Goal: Ask a question: Seek information or help from site administrators or community

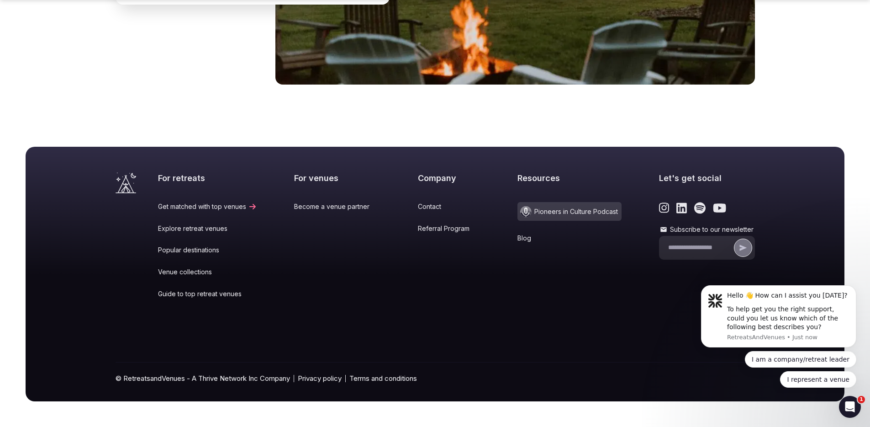
click at [437, 224] on link "Referral Program" at bounding box center [449, 228] width 63 height 9
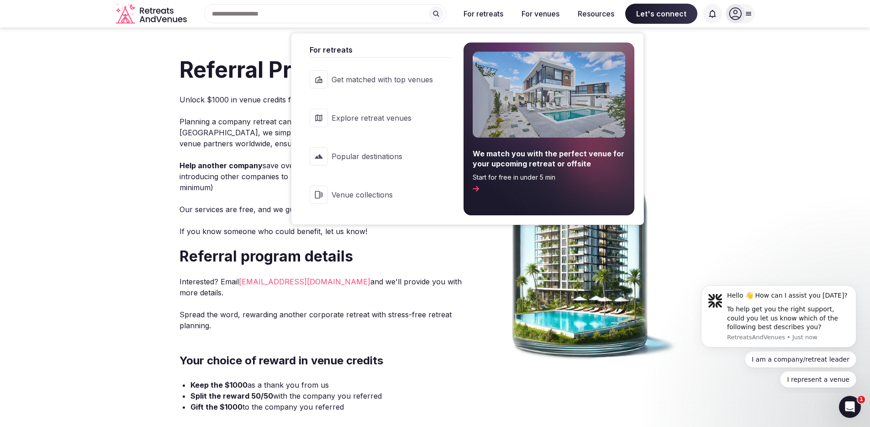
click at [456, 13] on button "For retreats" at bounding box center [483, 14] width 54 height 20
click at [373, 85] on span "Get matched with top venues" at bounding box center [382, 79] width 101 height 10
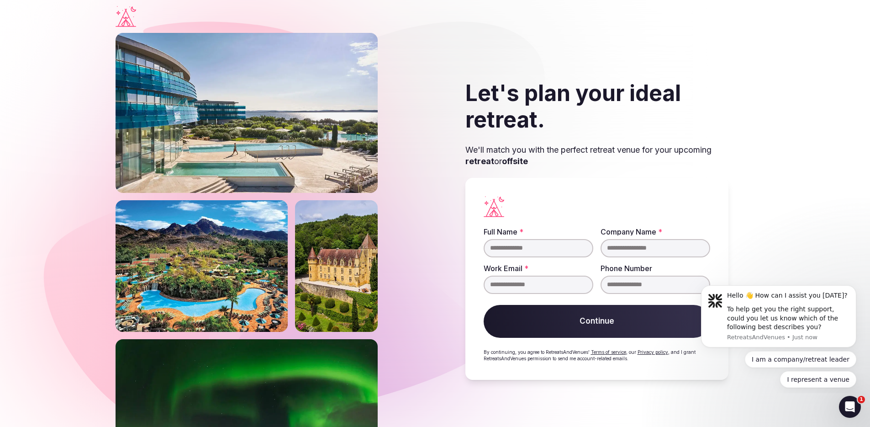
scroll to position [21, 0]
click at [825, 359] on button "I am a company/retreat leader" at bounding box center [800, 359] width 111 height 16
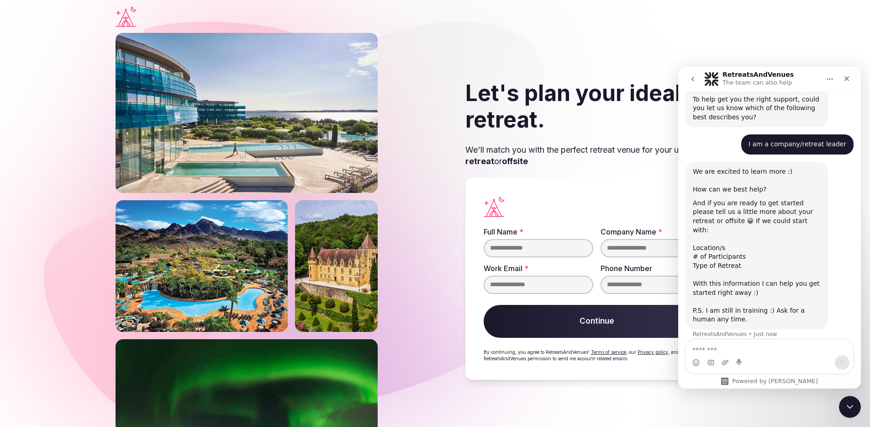
scroll to position [73, 0]
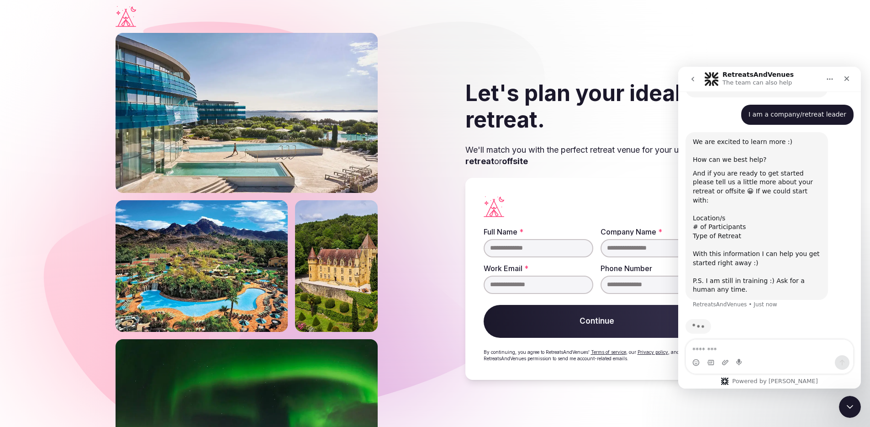
click at [830, 325] on div "Typing" at bounding box center [770, 331] width 168 height 35
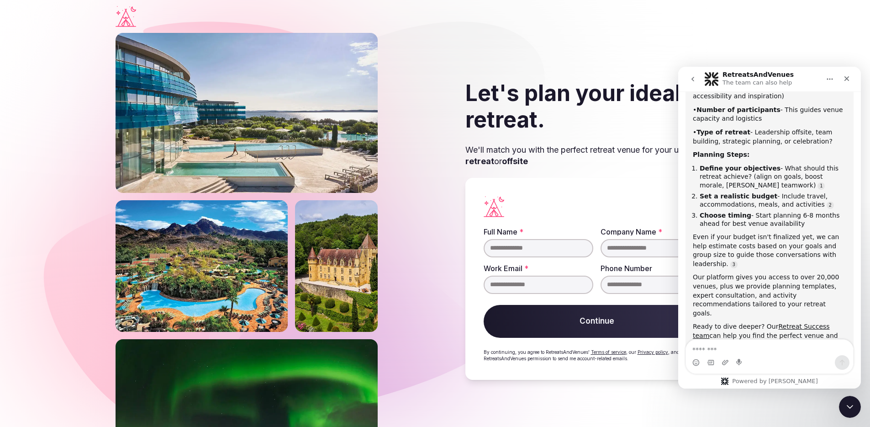
scroll to position [376, 0]
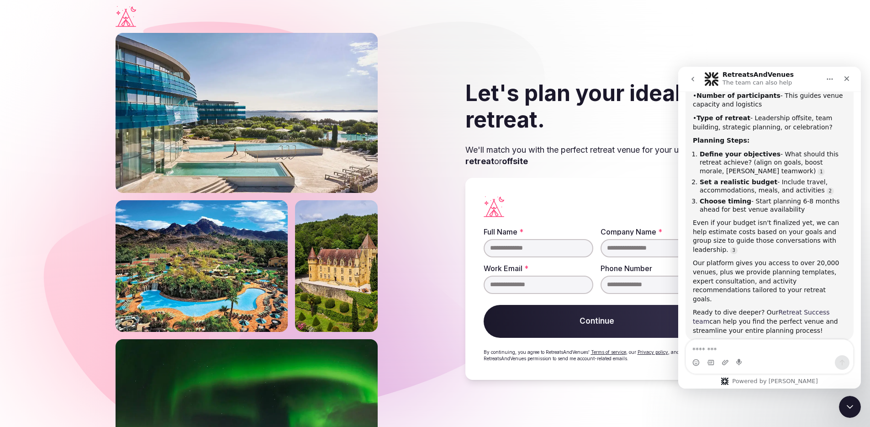
click at [809, 308] on link "Retreat Success team" at bounding box center [761, 316] width 137 height 16
